Goal: Register for event/course

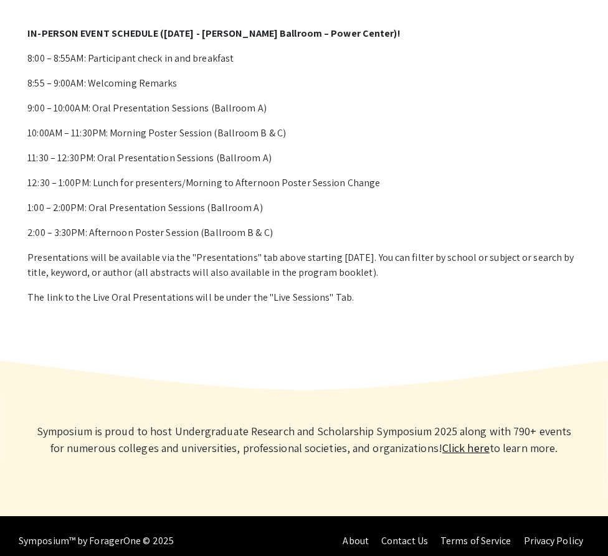
scroll to position [839, 0]
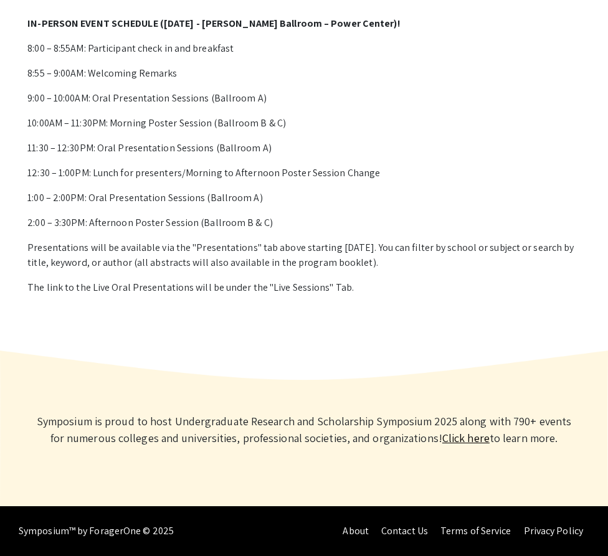
click at [450, 437] on link "Click here" at bounding box center [465, 438] width 47 height 14
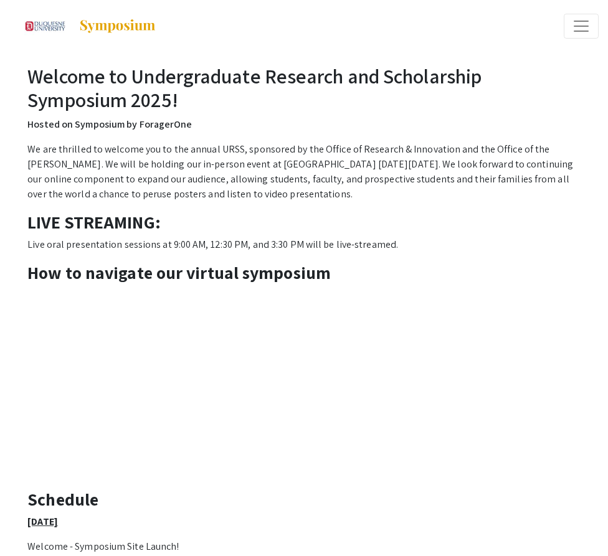
scroll to position [0, 0]
